Goal: Obtain resource: Obtain resource

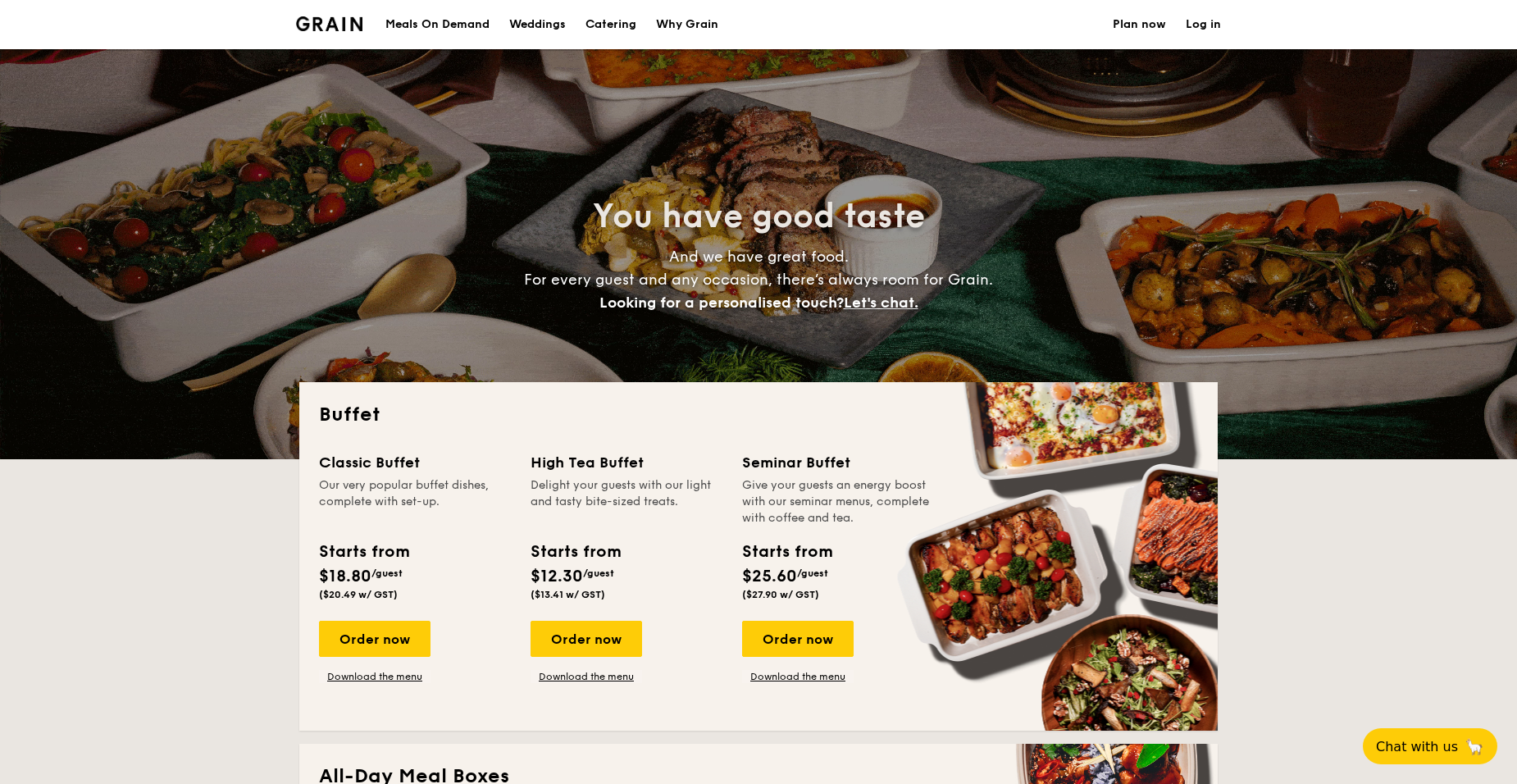
select select
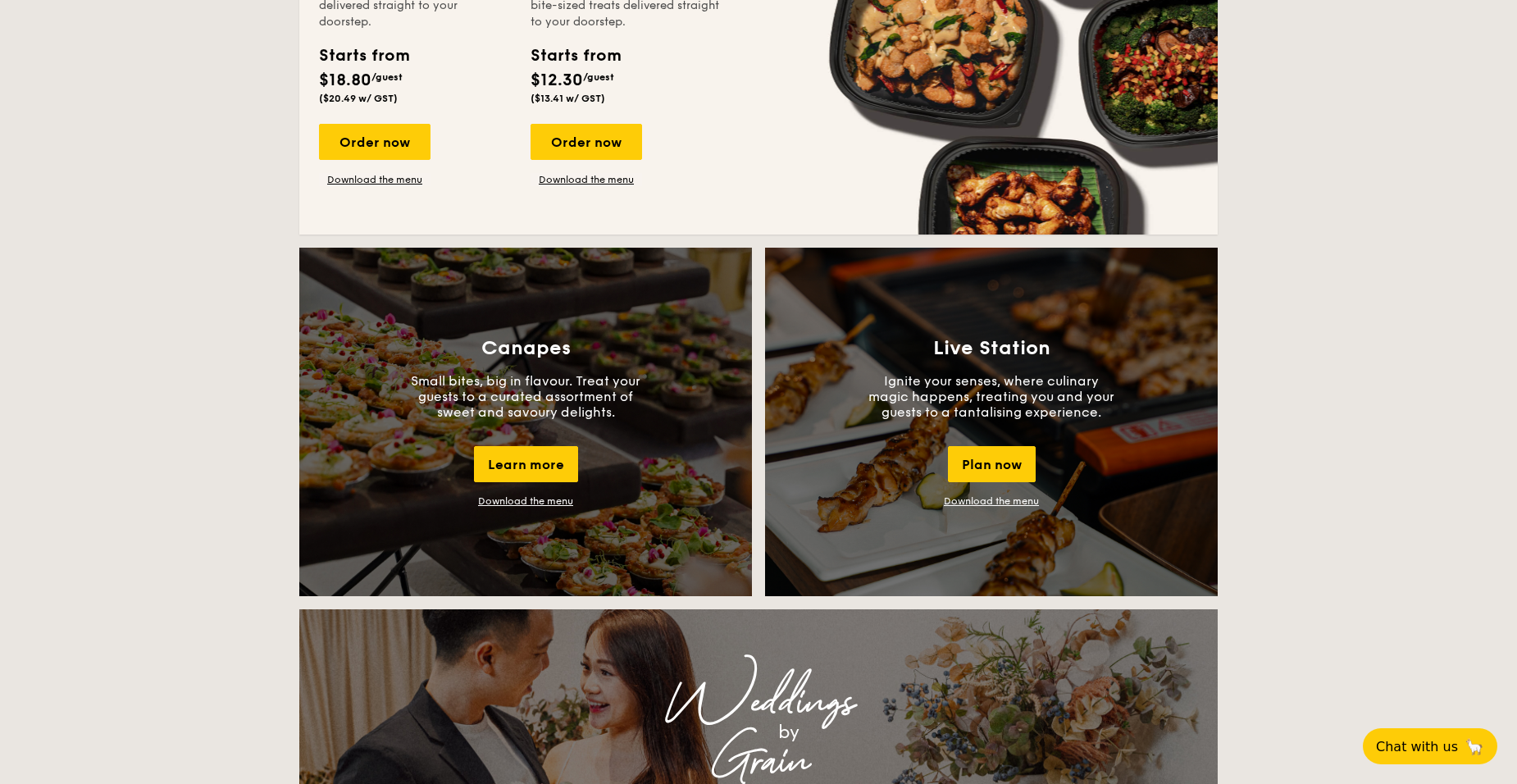
scroll to position [1212, 0]
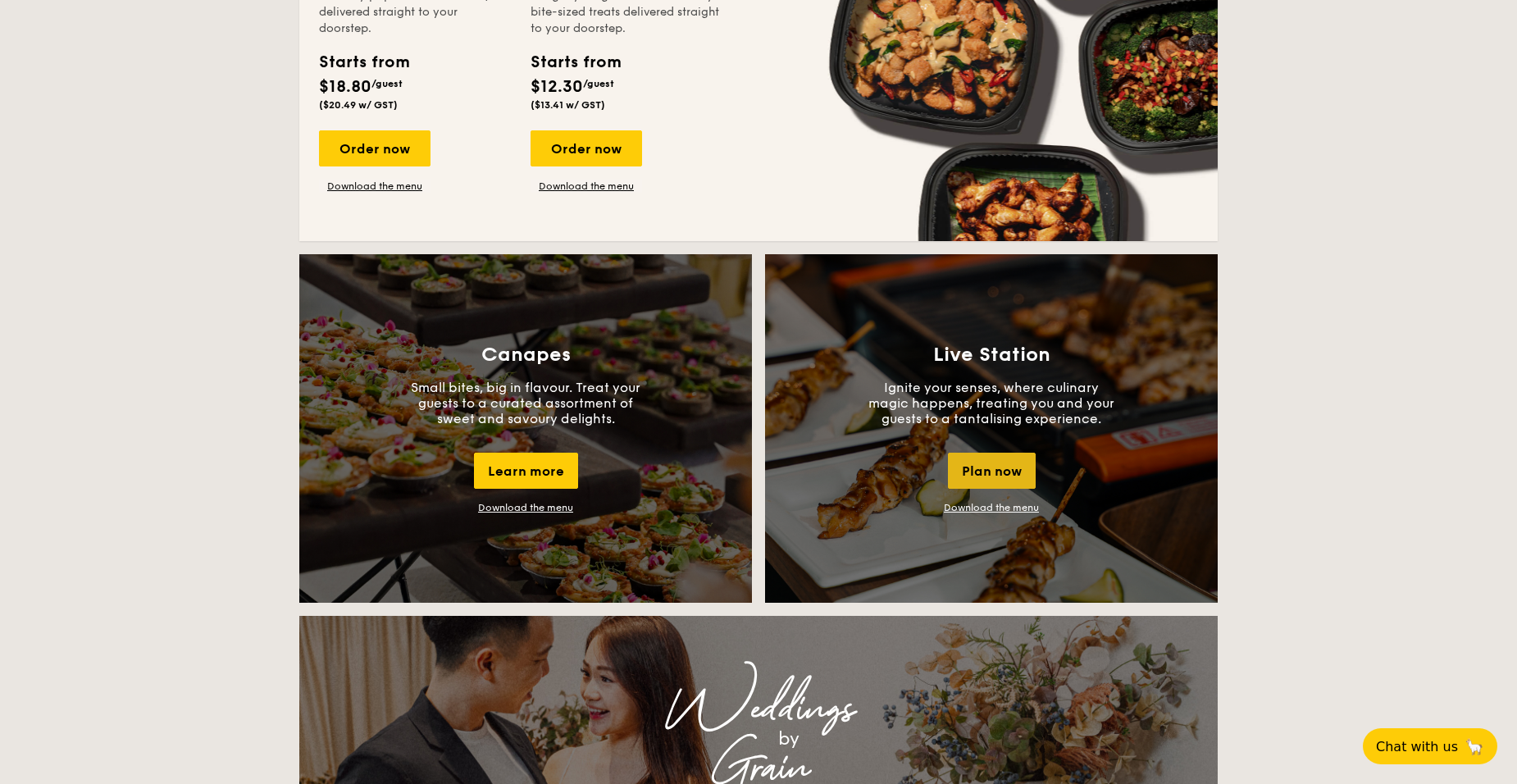
click at [993, 473] on div "Plan now" at bounding box center [992, 471] width 88 height 36
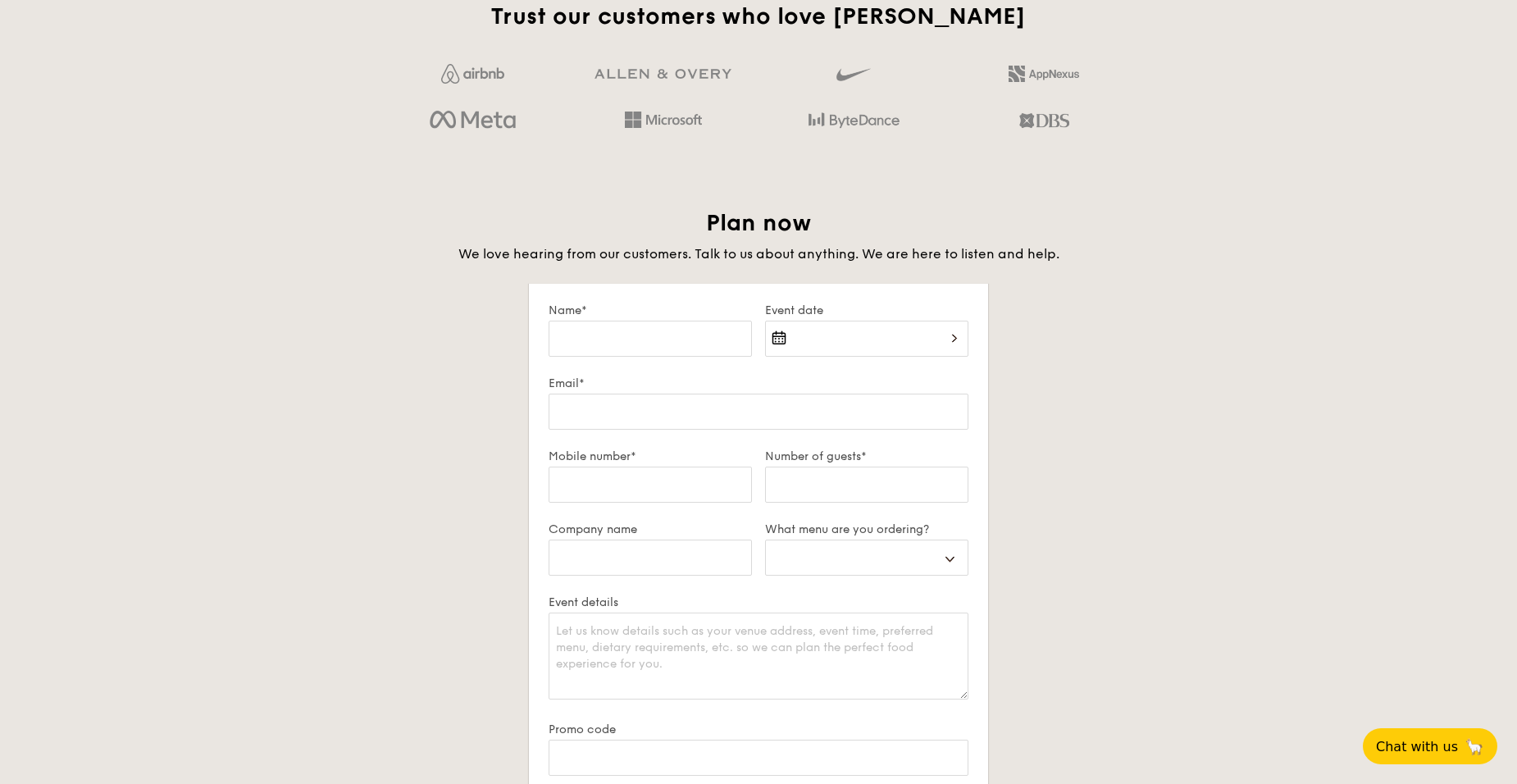
scroll to position [2814, 0]
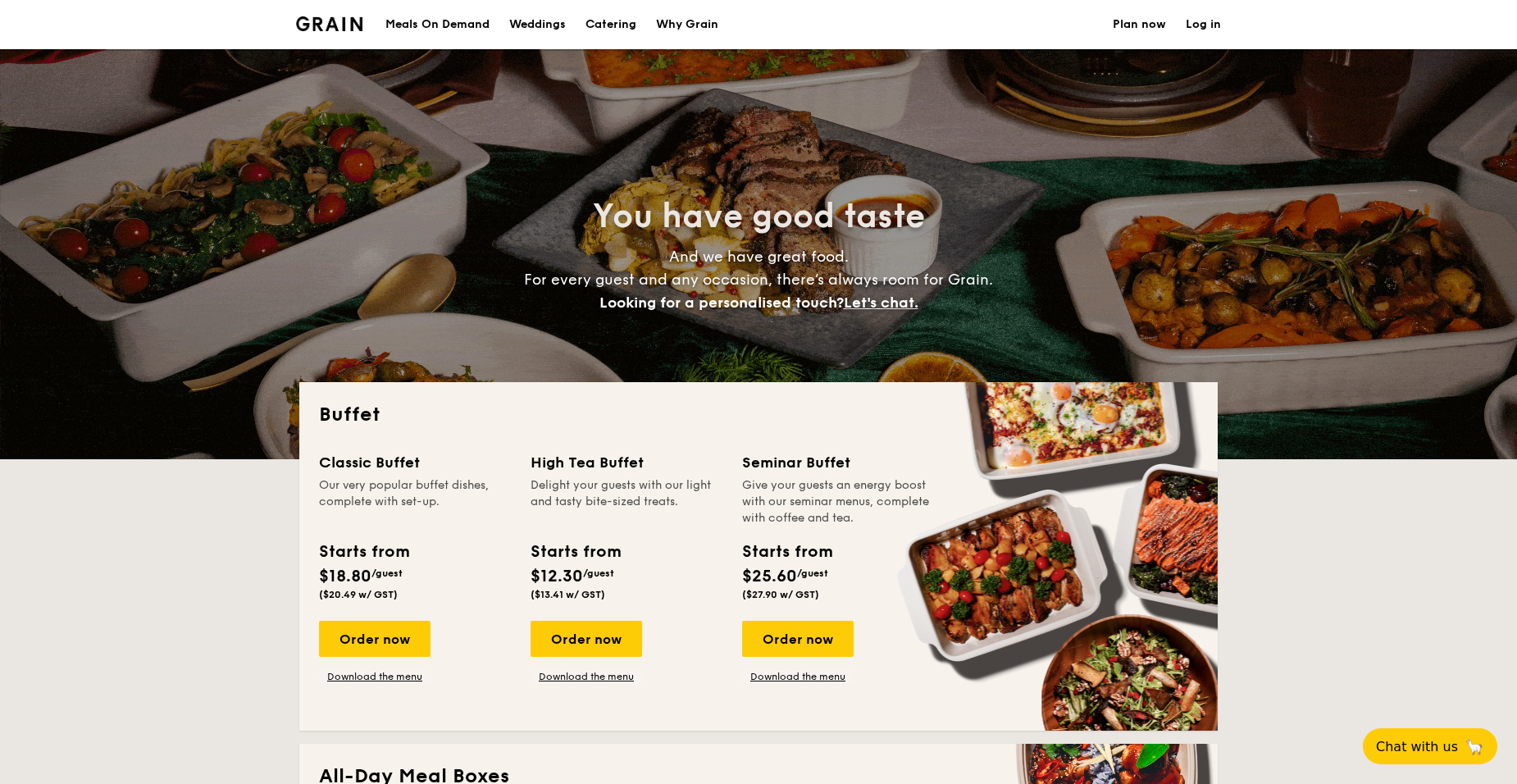
select select
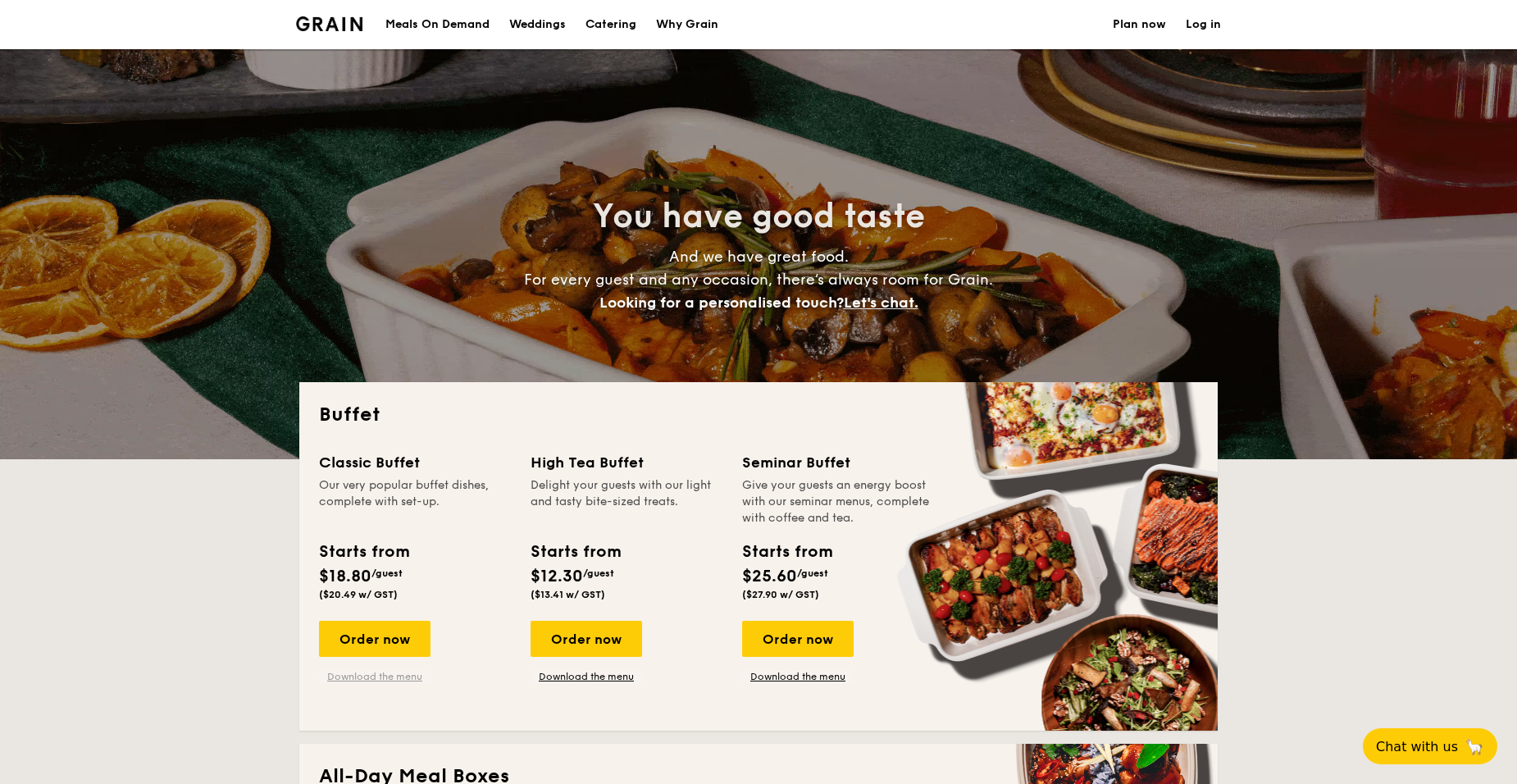
click at [405, 675] on link "Download the menu" at bounding box center [375, 675] width 112 height 13
